Goal: Task Accomplishment & Management: Complete application form

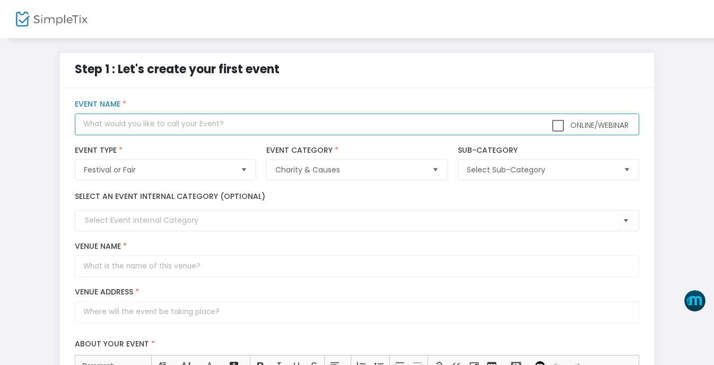
click at [117, 125] on input "text" at bounding box center [357, 124] width 564 height 22
click at [626, 169] on span "Select" at bounding box center [626, 169] width 17 height 17
type input "Saborcito 2025"
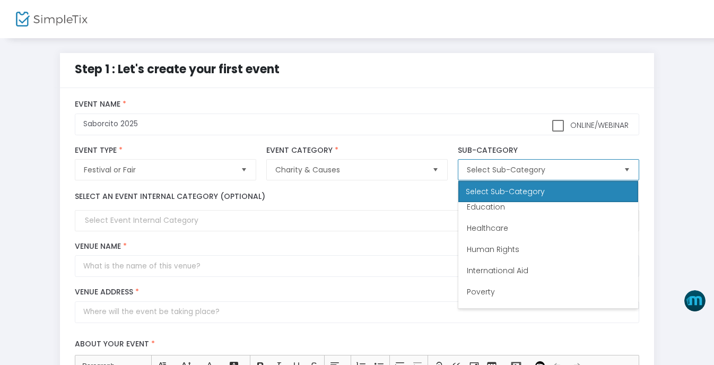
scroll to position [85, 0]
click at [476, 293] on span "Other" at bounding box center [477, 297] width 21 height 11
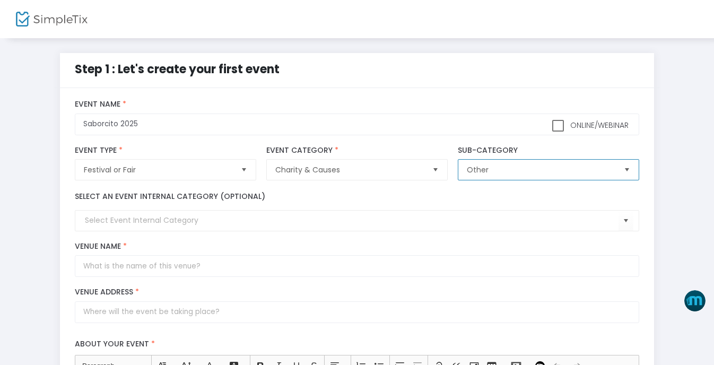
click at [626, 216] on span "Select" at bounding box center [625, 220] width 17 height 17
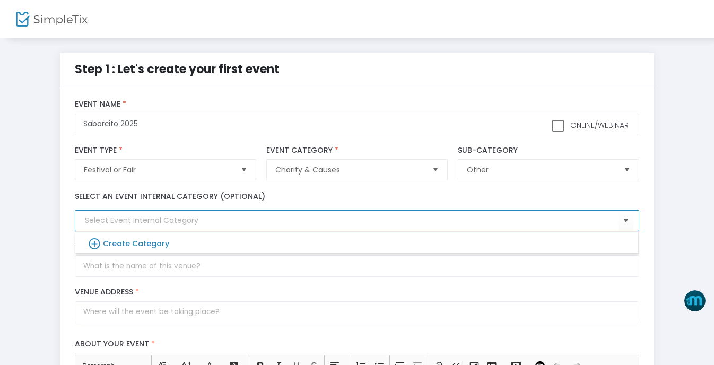
click at [626, 216] on span "Select" at bounding box center [625, 220] width 17 height 17
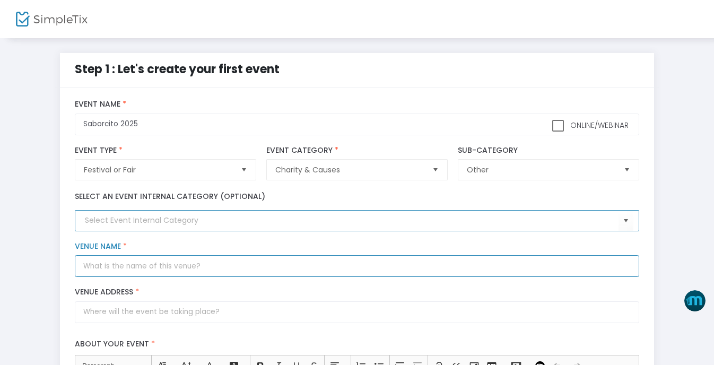
click at [124, 265] on input "Venue Name *" at bounding box center [357, 266] width 564 height 22
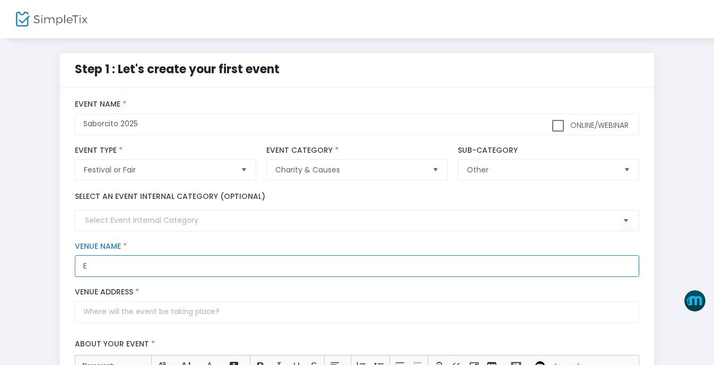
click at [123, 265] on input "E" at bounding box center [357, 266] width 564 height 22
type input "East LA Rising"
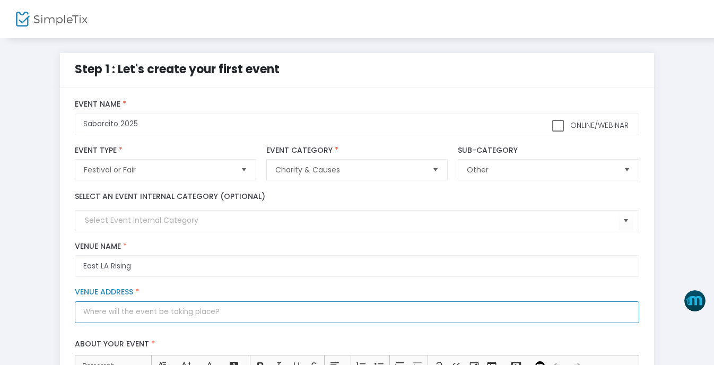
click at [96, 313] on input "Venue Address *" at bounding box center [357, 312] width 564 height 22
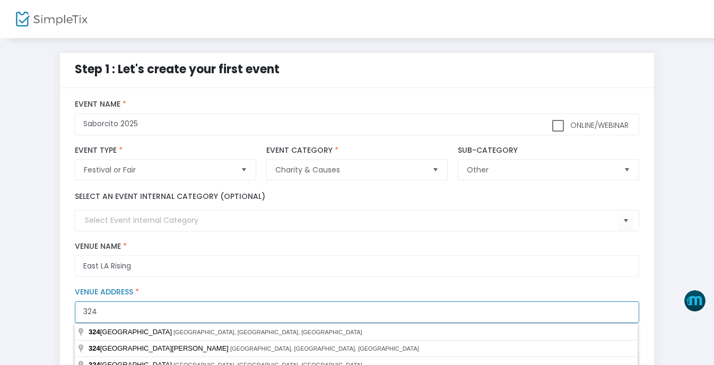
type input "[STREET_ADDRESS][PERSON_NAME]"
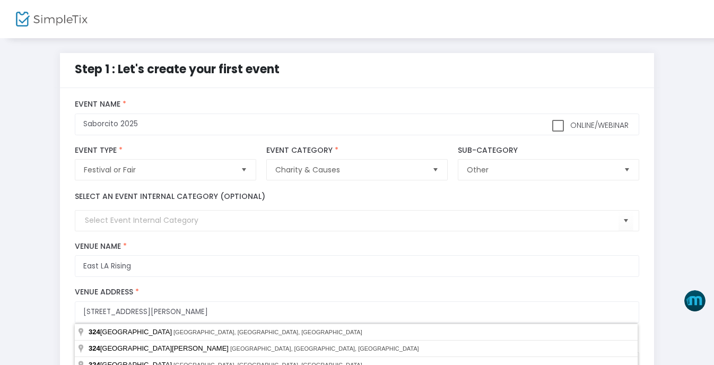
type input "[GEOGRAPHIC_DATA]"
type input "90022"
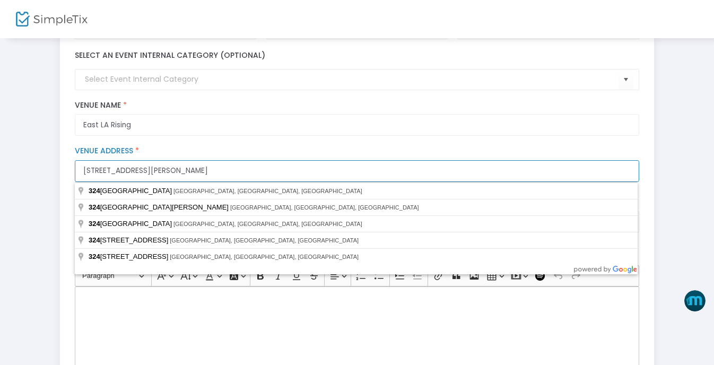
scroll to position [153, 0]
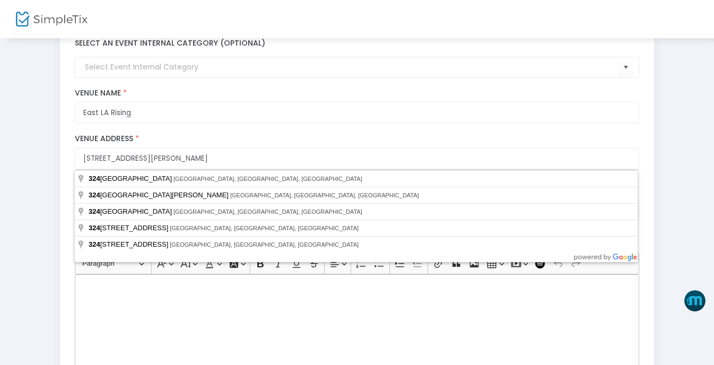
click at [176, 132] on div "[STREET_ADDRESS][PERSON_NAME] Venue Address * © Mapbox © OpenStreetMap Improve …" at bounding box center [357, 152] width 574 height 46
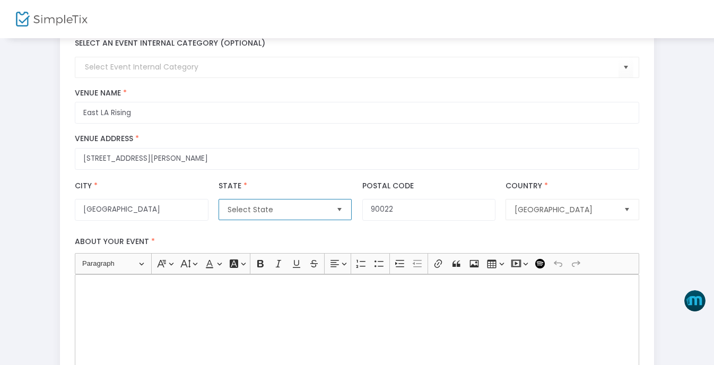
click at [241, 209] on span "Select State" at bounding box center [277, 209] width 100 height 11
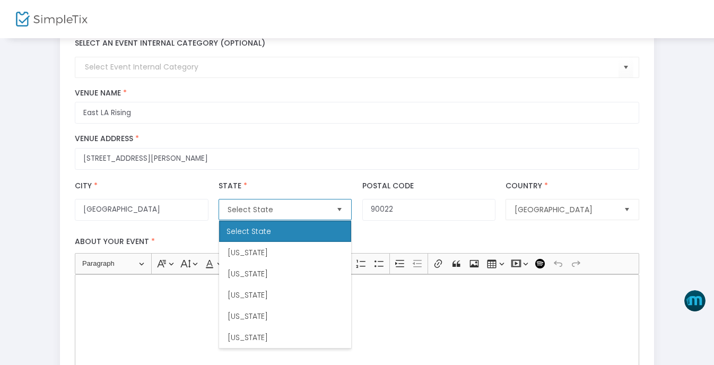
click at [240, 339] on span "[US_STATE]" at bounding box center [247, 337] width 40 height 11
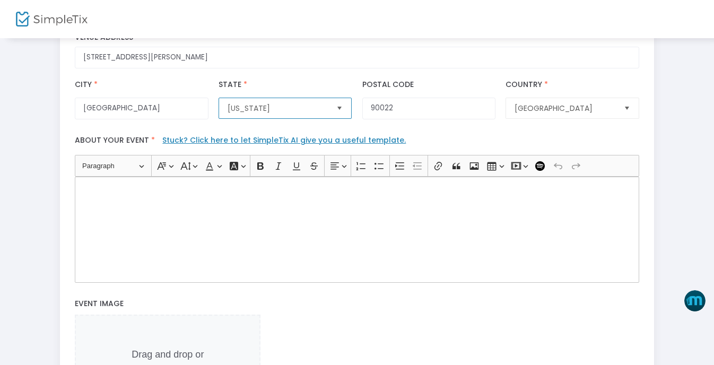
scroll to position [251, 0]
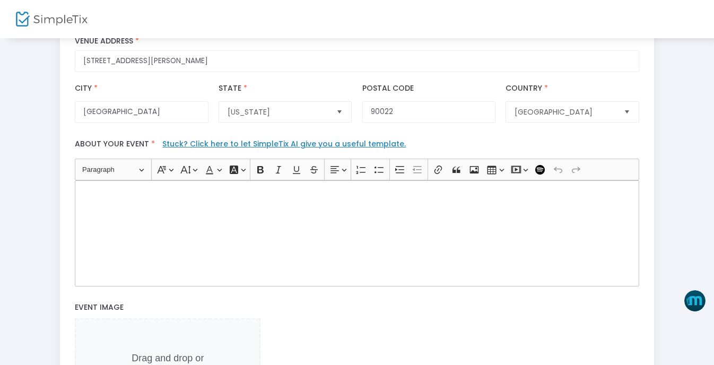
drag, startPoint x: 698, startPoint y: 189, endPoint x: 410, endPoint y: 306, distance: 311.3
click at [698, 189] on div "Step 1 : Let's create your first event title : Saborcito 2025 Valid : true Requ…" at bounding box center [357, 178] width 714 height 785
